Goal: Task Accomplishment & Management: Complete application form

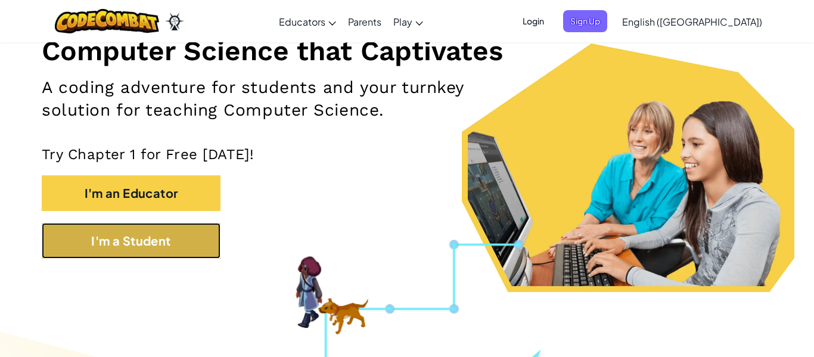
click at [151, 239] on button "I'm a Student" at bounding box center [131, 241] width 179 height 36
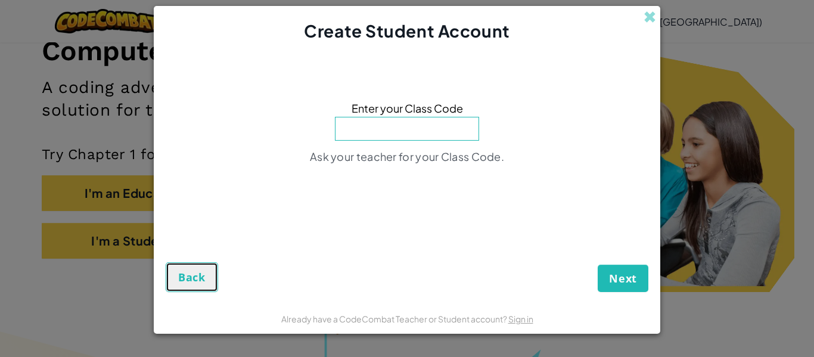
click at [181, 282] on span "Back" at bounding box center [191, 277] width 27 height 14
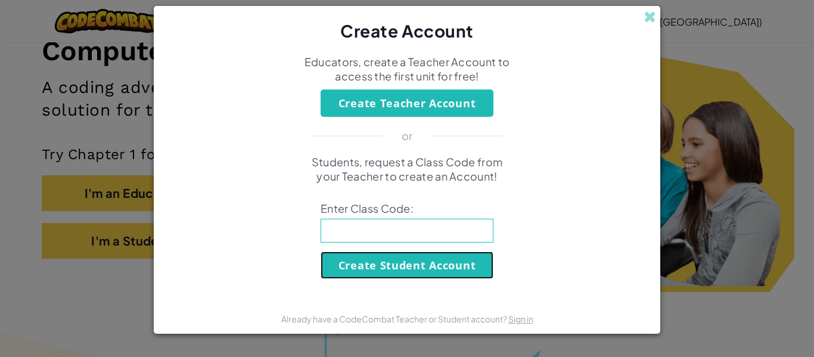
click at [380, 272] on button "Create Student Account" at bounding box center [407, 264] width 173 height 27
